Goal: Transaction & Acquisition: Purchase product/service

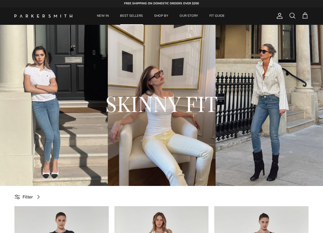
click at [131, 13] on link "BEST SELLERS" at bounding box center [131, 16] width 33 height 18
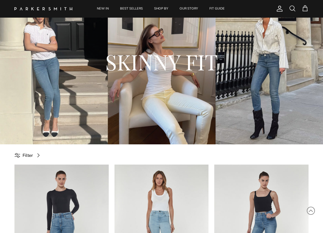
scroll to position [87, 0]
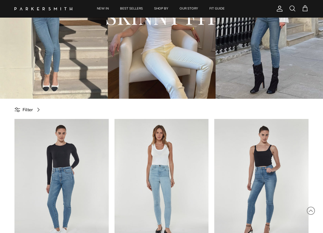
click at [172, 39] on div "SKINNY FIT" at bounding box center [162, 18] width 300 height 72
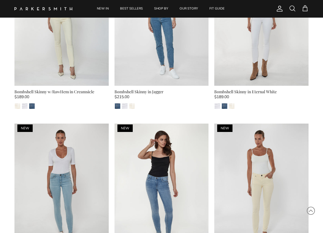
scroll to position [979, 0]
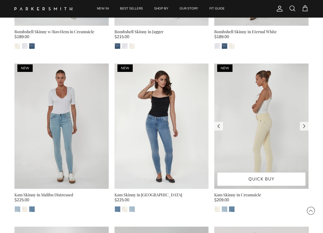
click at [261, 110] on img at bounding box center [261, 127] width 94 height 126
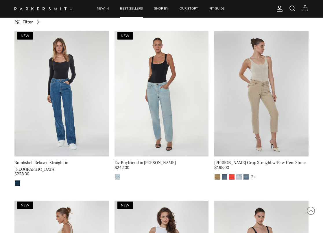
scroll to position [121, 0]
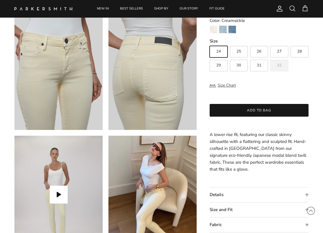
scroll to position [373, 0]
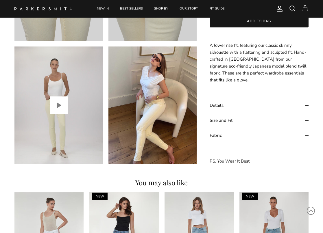
click at [58, 107] on button "Play video" at bounding box center [59, 106] width 18 height 18
